Goal: Task Accomplishment & Management: Complete application form

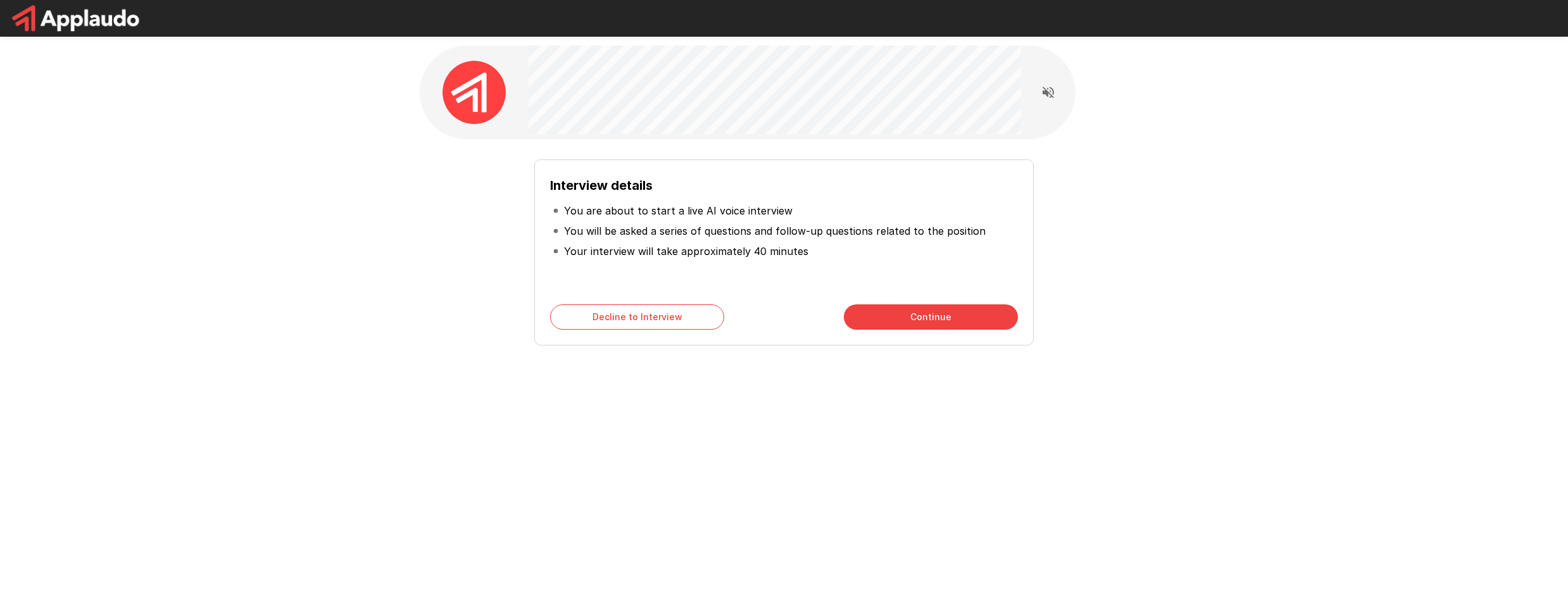
click at [670, 322] on button "Decline to Interview" at bounding box center [637, 316] width 174 height 25
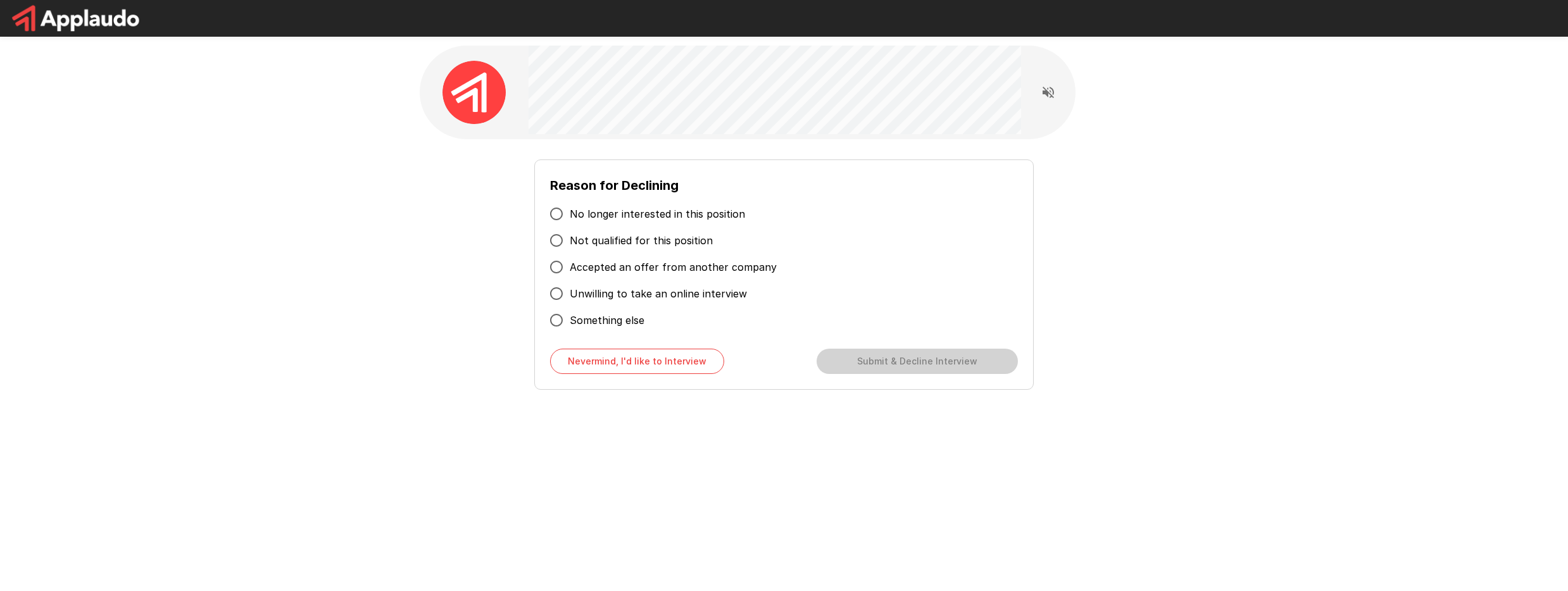
click at [725, 289] on span "Unwilling to take an online interview" at bounding box center [659, 293] width 178 height 15
click at [926, 367] on button "Submit & Decline Interview" at bounding box center [917, 361] width 201 height 25
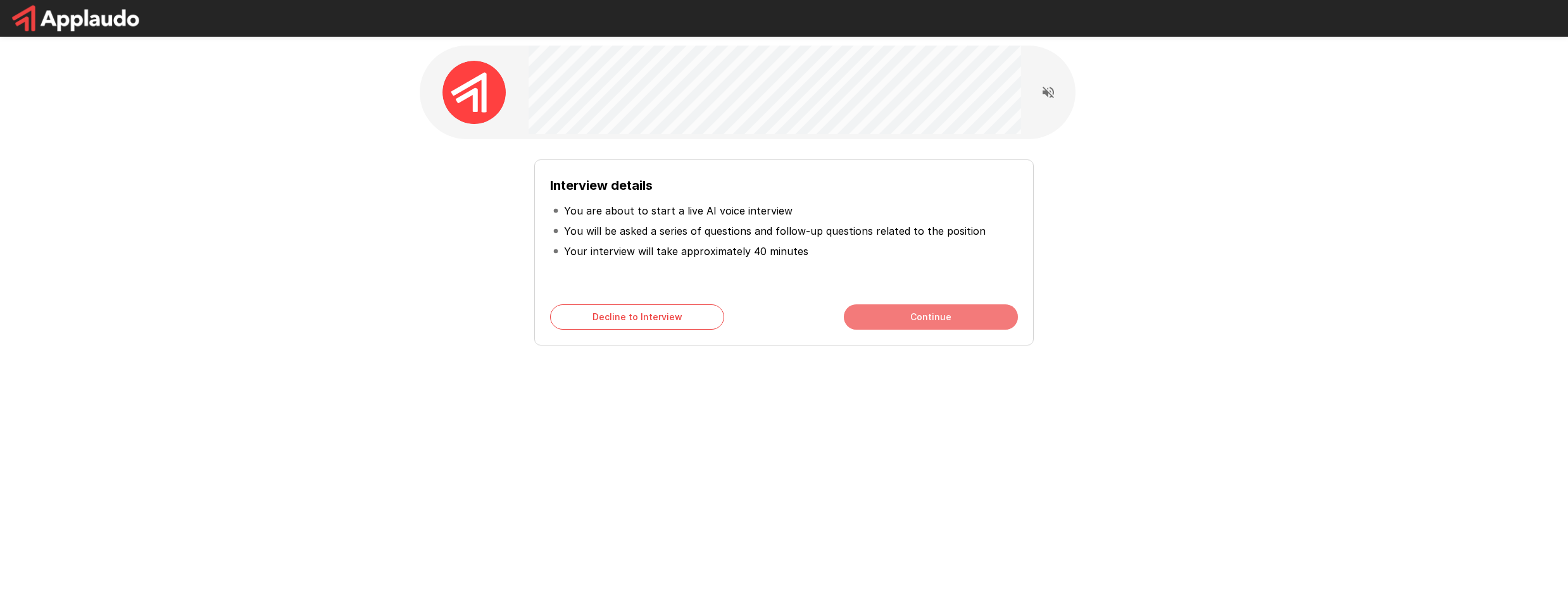
click at [909, 318] on button "Continue" at bounding box center [931, 316] width 174 height 25
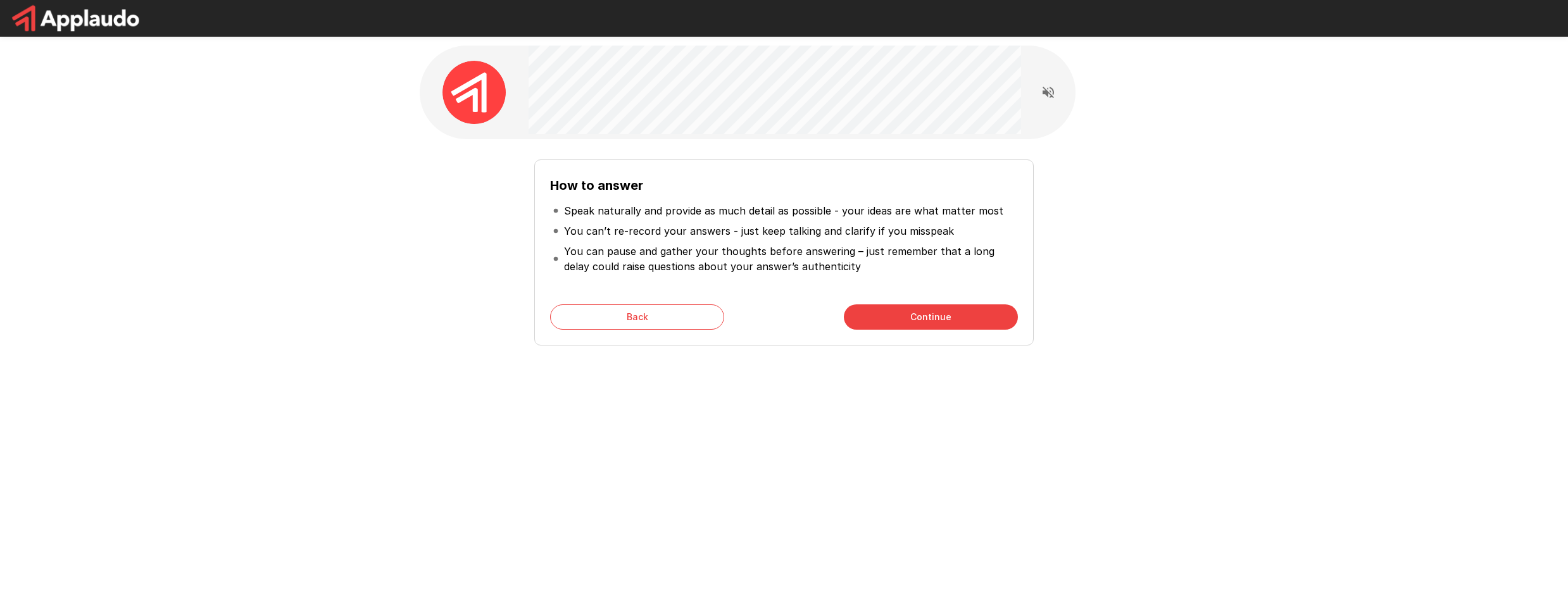
drag, startPoint x: 915, startPoint y: 317, endPoint x: 813, endPoint y: 241, distance: 127.2
click at [814, 241] on div "How to answer Speak naturally and provide as much detail as possible - your ide…" at bounding box center [784, 252] width 499 height 186
